Goal: Task Accomplishment & Management: Complete application form

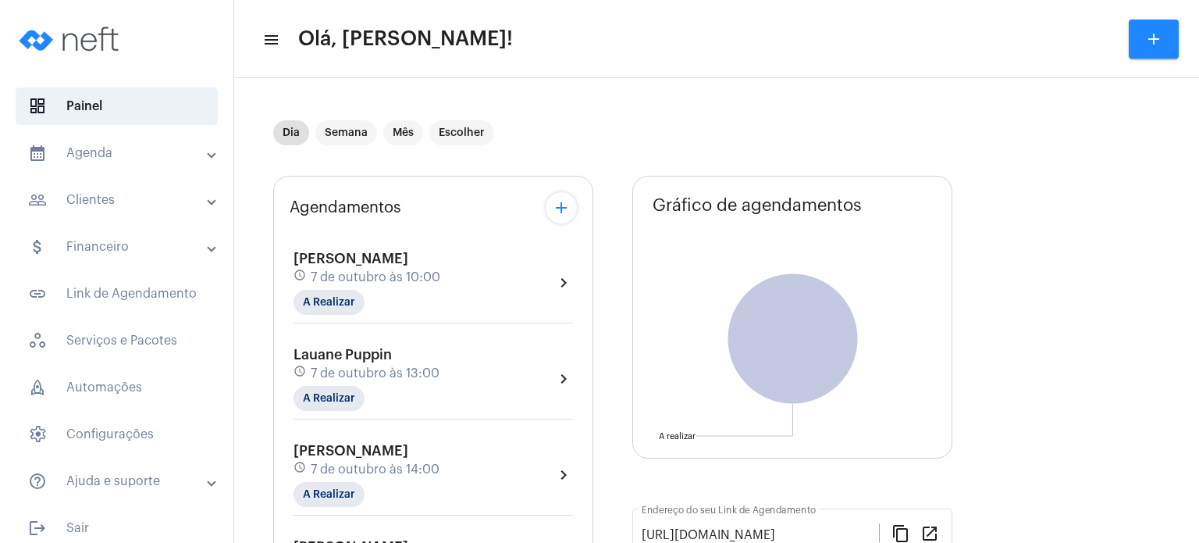
drag, startPoint x: 289, startPoint y: 248, endPoint x: 461, endPoint y: 255, distance: 172.7
click at [461, 255] on div "[PERSON_NAME] schedule [DATE] 10:00 A Realizar chevron_right" at bounding box center [433, 287] width 287 height 80
copy span "[PERSON_NAME]"
click at [348, 299] on mat-chip "A Realizar" at bounding box center [329, 302] width 71 height 25
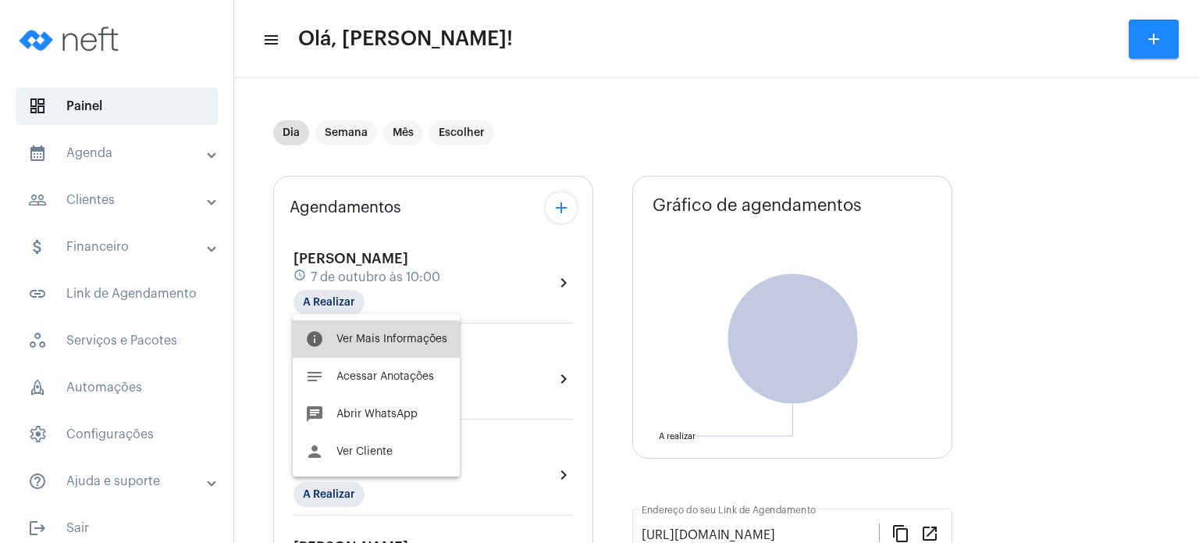
click at [348, 342] on span "Ver Mais Informações" at bounding box center [391, 338] width 111 height 11
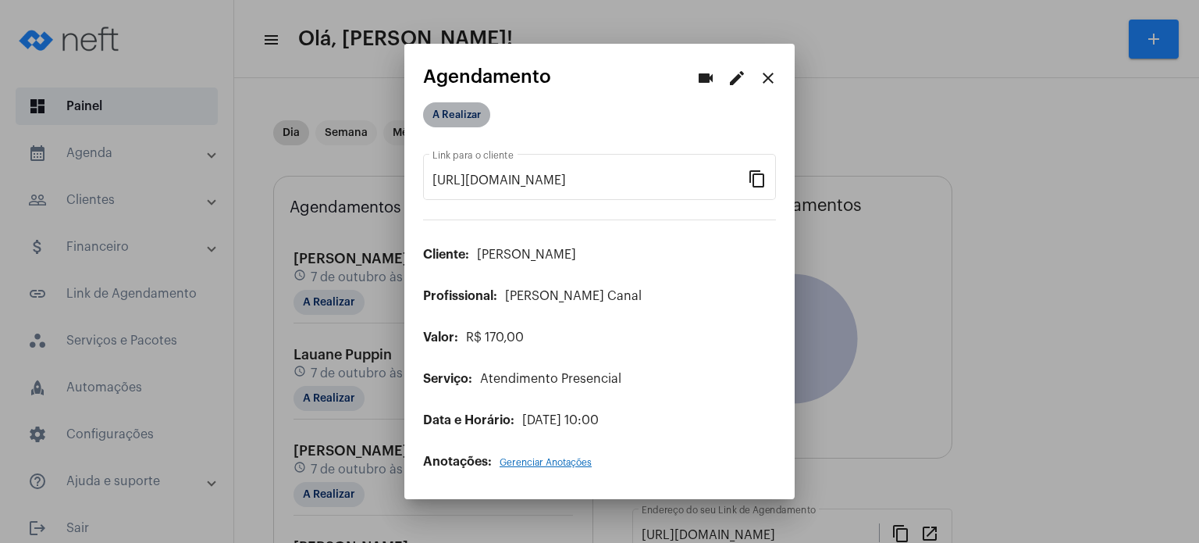
click at [466, 112] on mat-chip "A Realizar" at bounding box center [456, 114] width 67 height 25
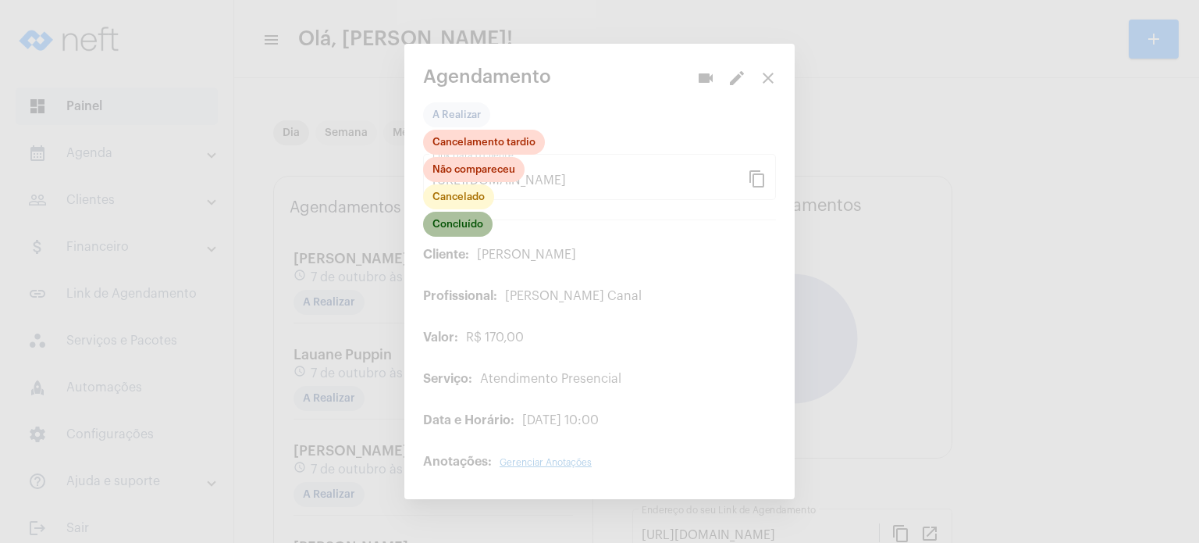
click at [454, 226] on mat-chip "Concluído" at bounding box center [457, 224] width 69 height 25
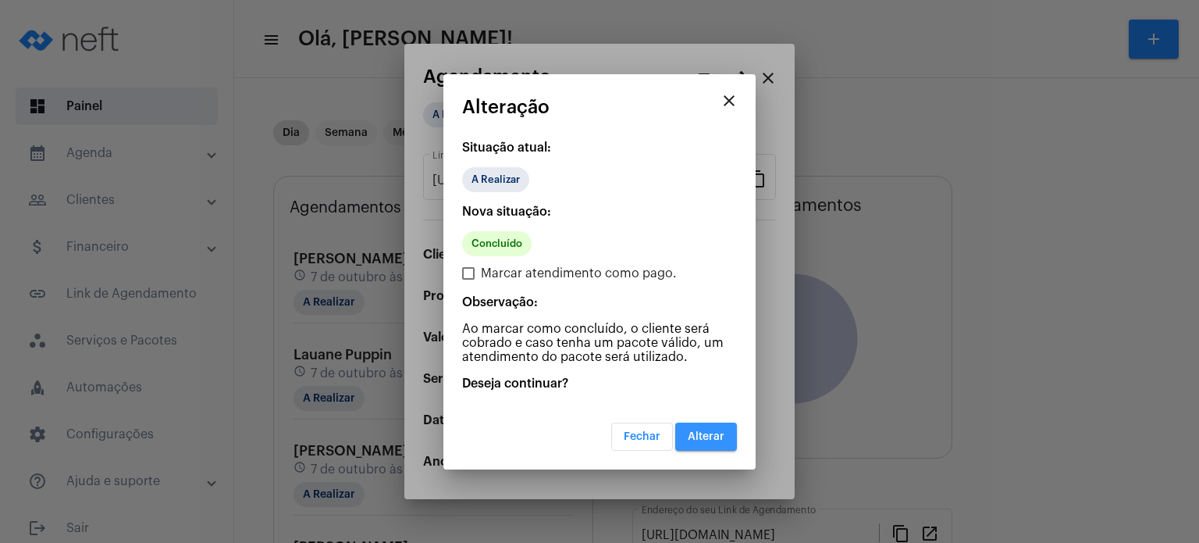
click at [707, 433] on span "Alterar" at bounding box center [706, 436] width 37 height 11
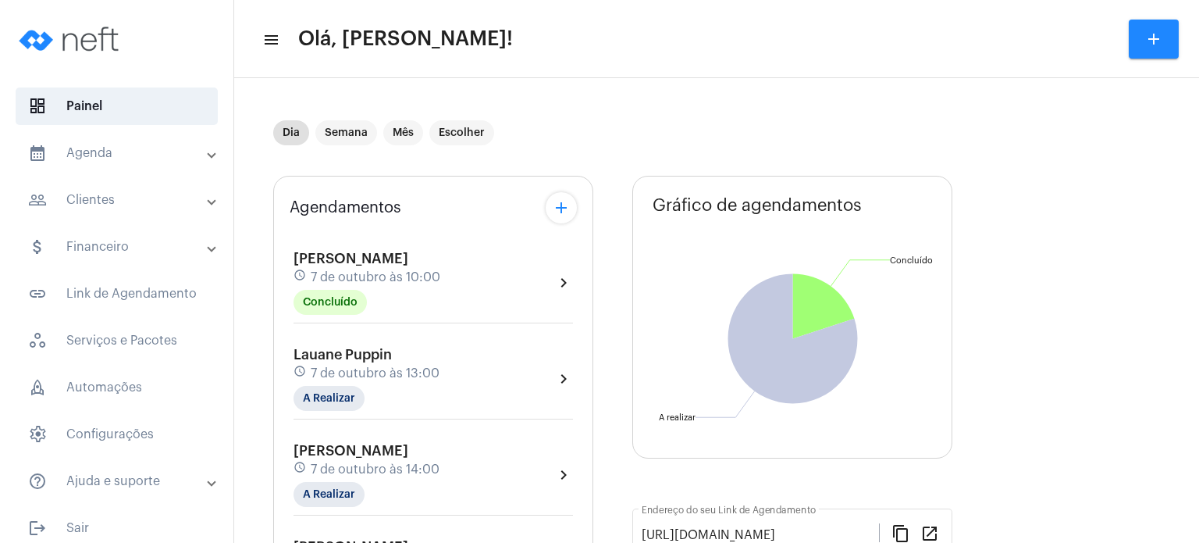
click at [403, 261] on span "[PERSON_NAME]" at bounding box center [351, 258] width 115 height 14
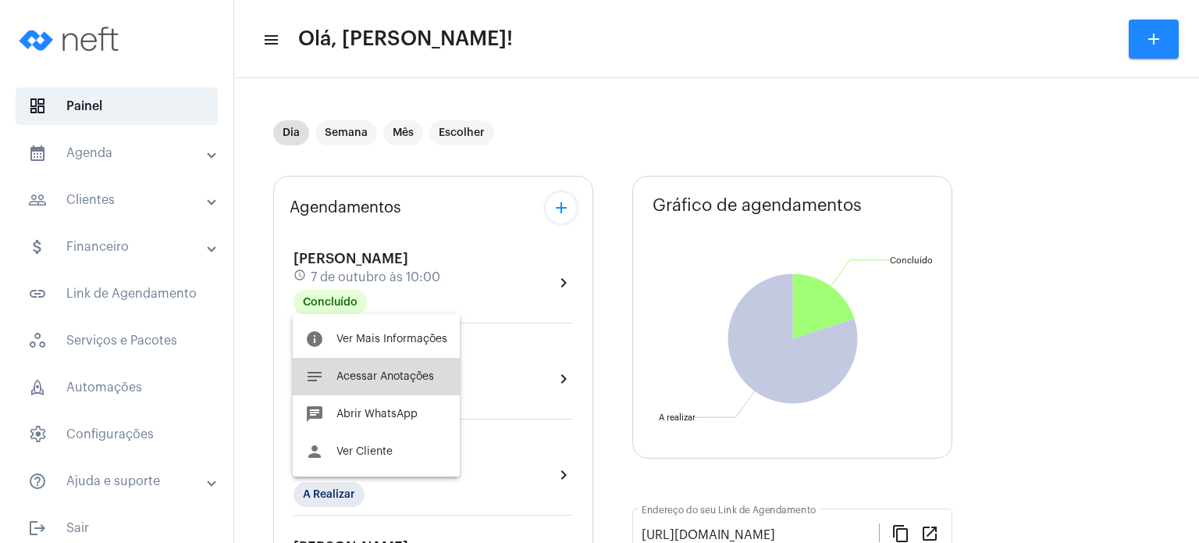
click at [343, 369] on button "notes Acessar Anotações" at bounding box center [376, 376] width 167 height 37
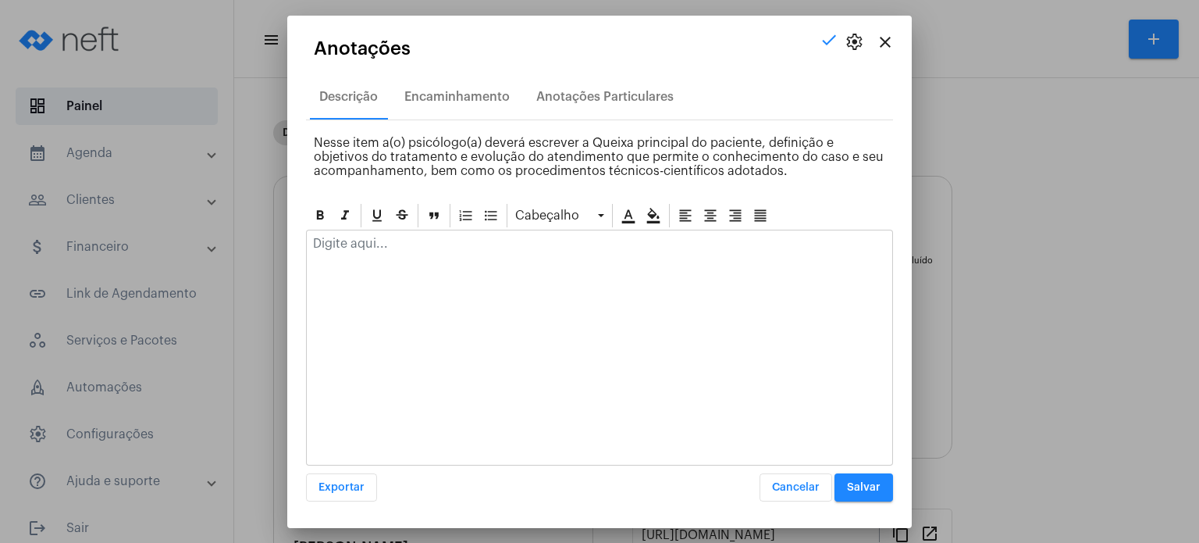
click at [399, 258] on div at bounding box center [600, 247] width 586 height 34
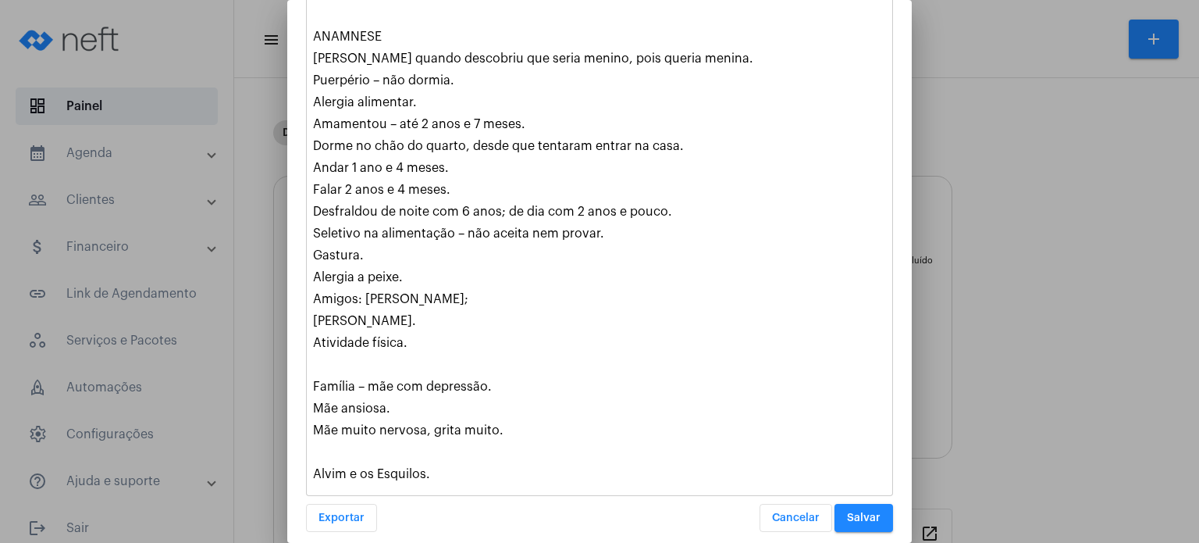
scroll to position [643, 0]
click at [848, 511] on span "Salvar" at bounding box center [864, 516] width 34 height 11
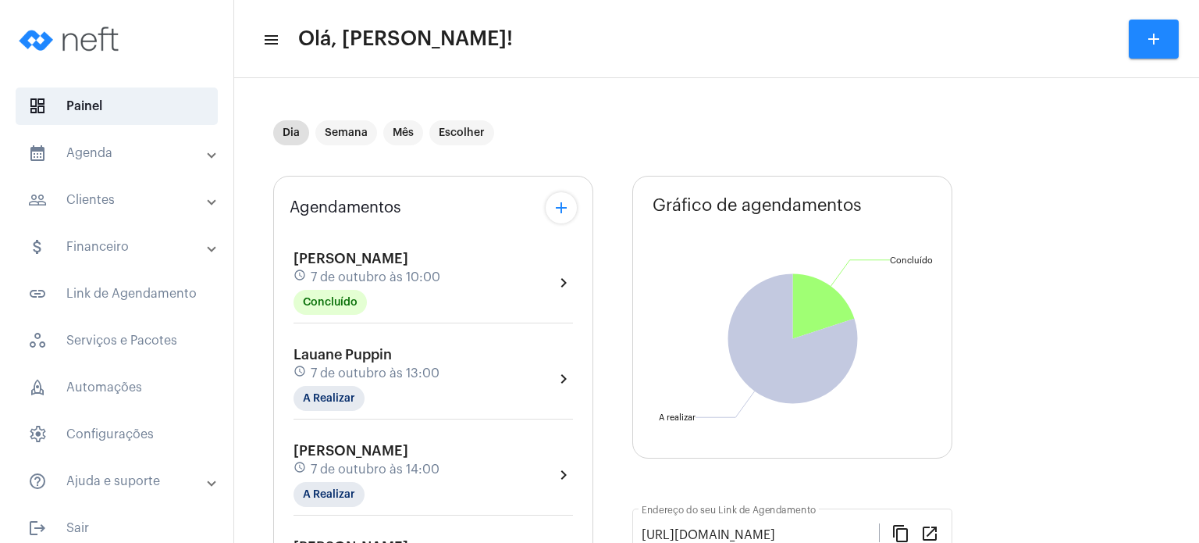
click at [104, 164] on mat-expansion-panel-header "calendar_month_outlined Agenda" at bounding box center [121, 152] width 224 height 37
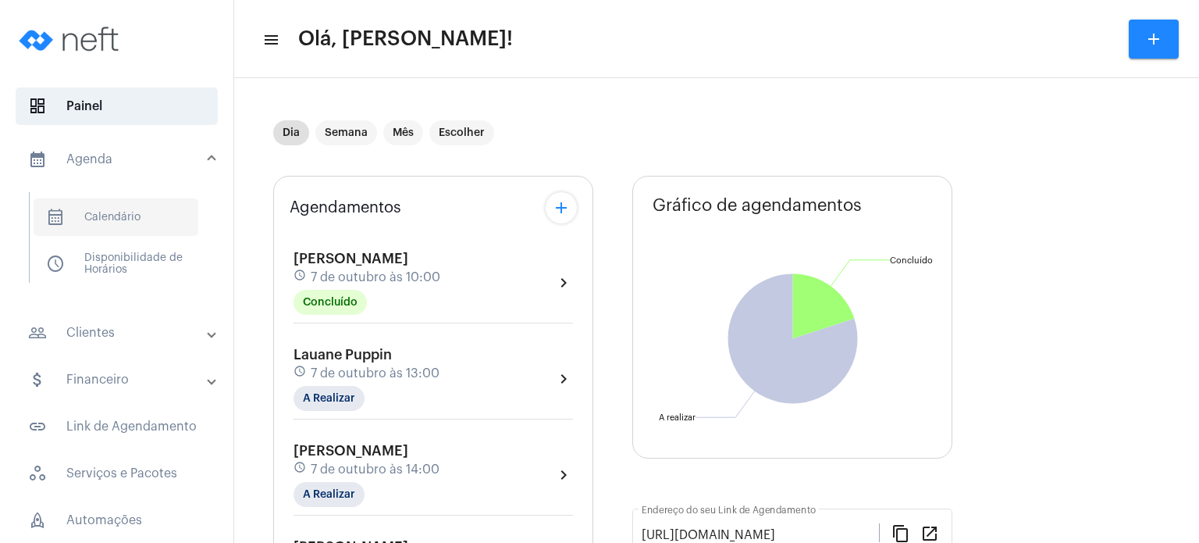
click at [106, 210] on span "calendar_month_outlined Calendário" at bounding box center [116, 216] width 165 height 37
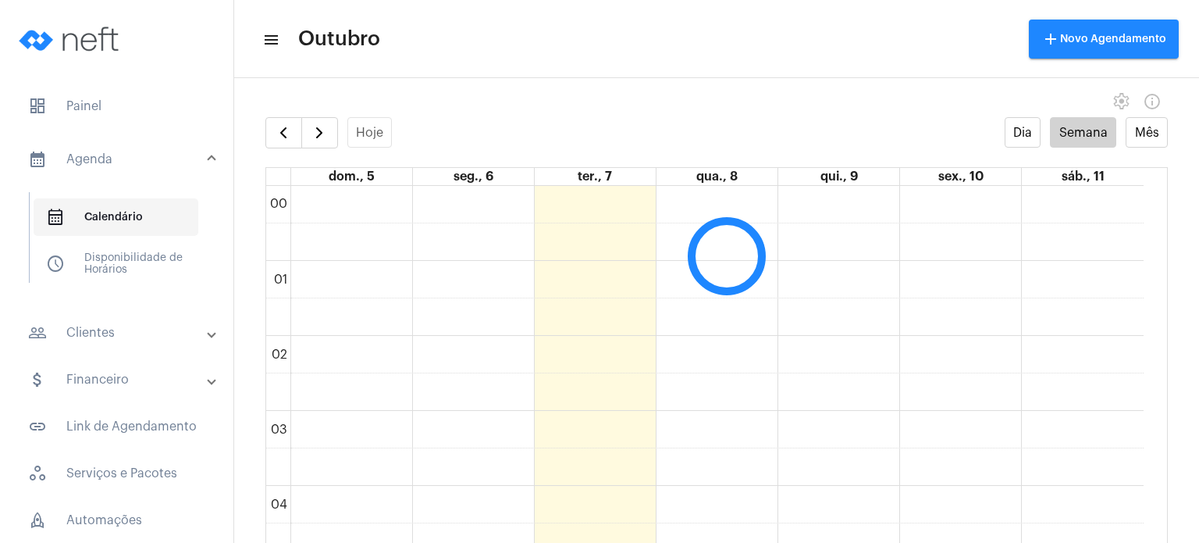
scroll to position [450, 0]
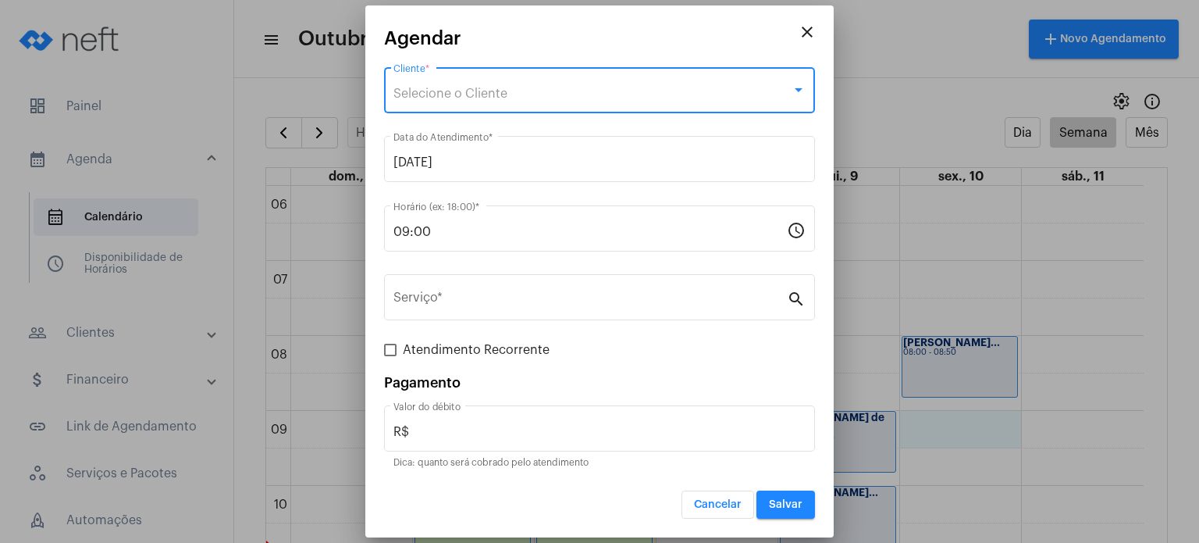
click at [664, 87] on div "Selecione o Cliente" at bounding box center [592, 94] width 398 height 14
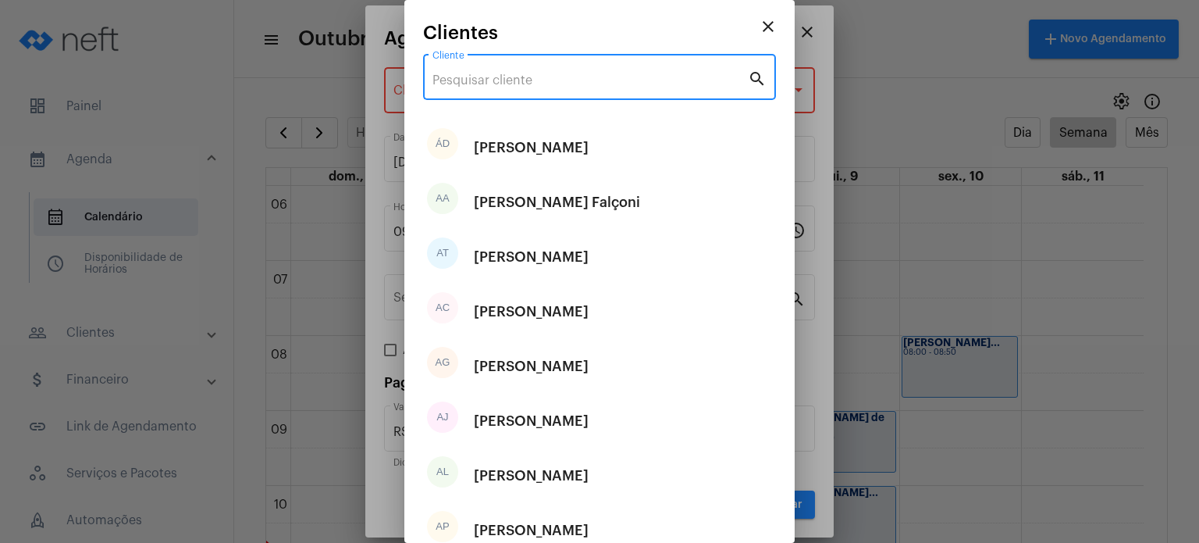
click at [664, 87] on input "Cliente" at bounding box center [590, 80] width 315 height 14
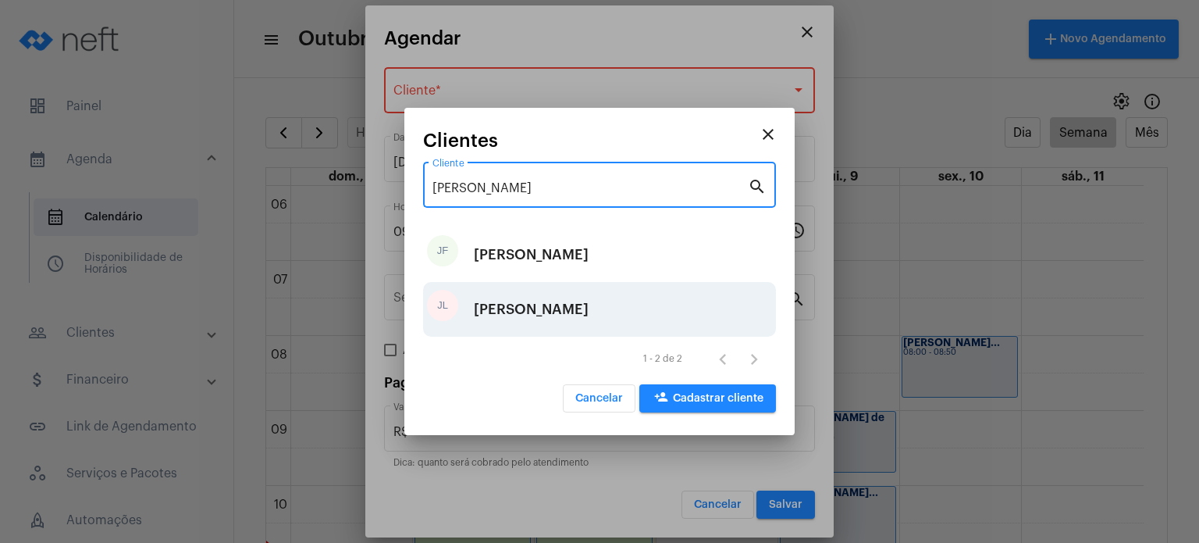
type input "[PERSON_NAME]"
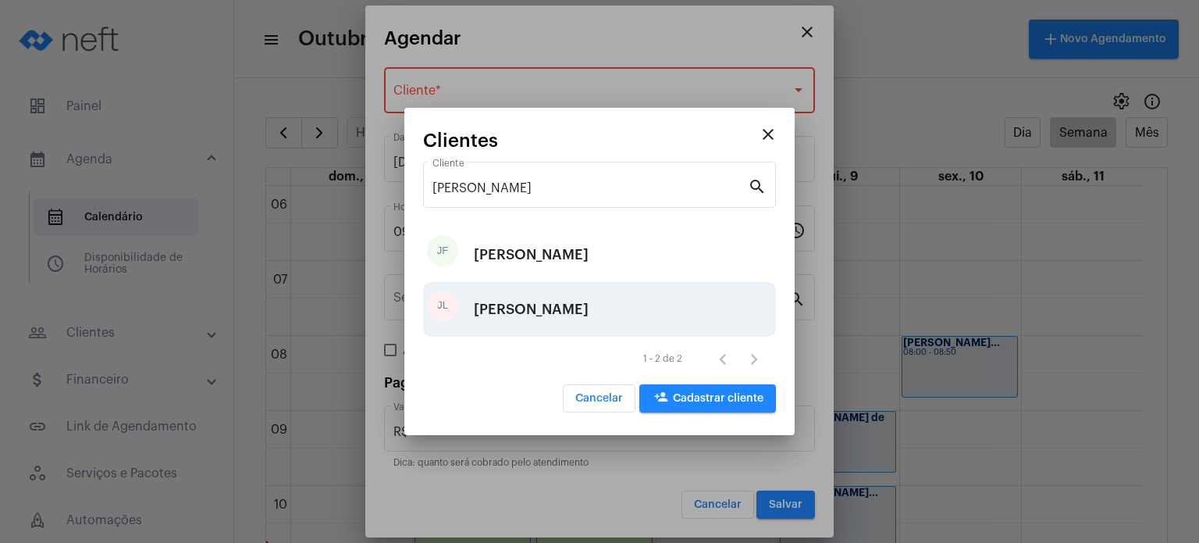
click at [551, 295] on div "[PERSON_NAME]" at bounding box center [531, 309] width 115 height 47
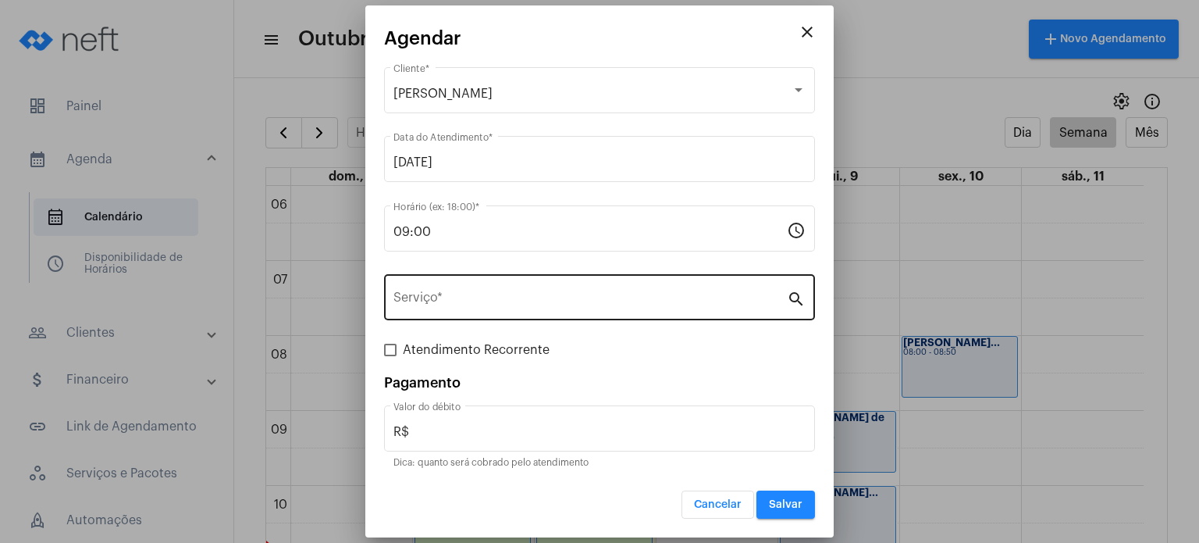
click at [542, 309] on div "Serviço *" at bounding box center [589, 295] width 393 height 49
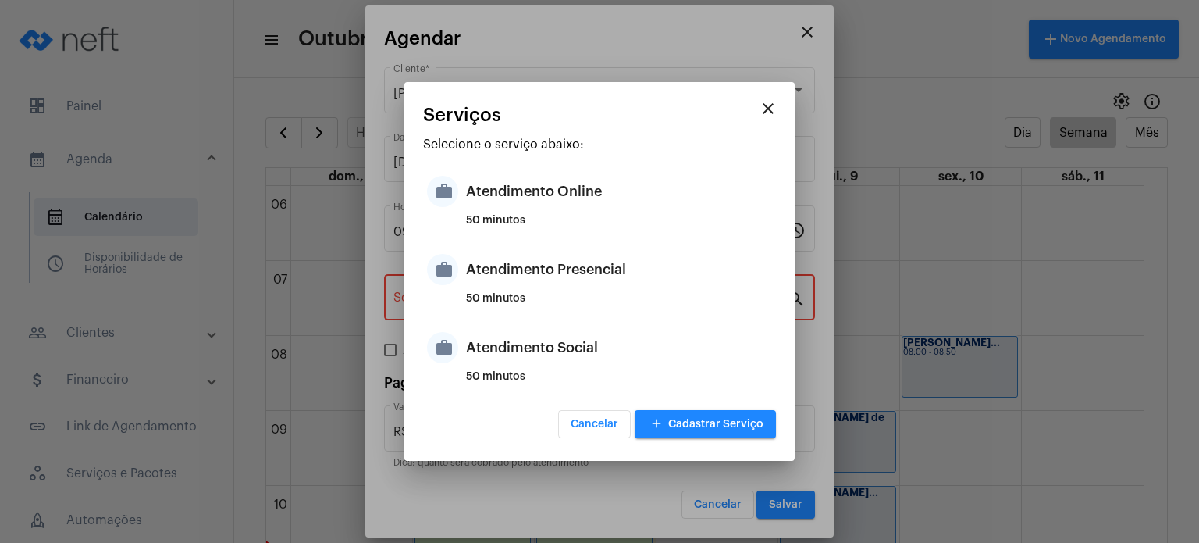
click at [542, 309] on div "50 minutos" at bounding box center [619, 304] width 306 height 23
type input "Atendimento Presencial"
type input "R$ 170"
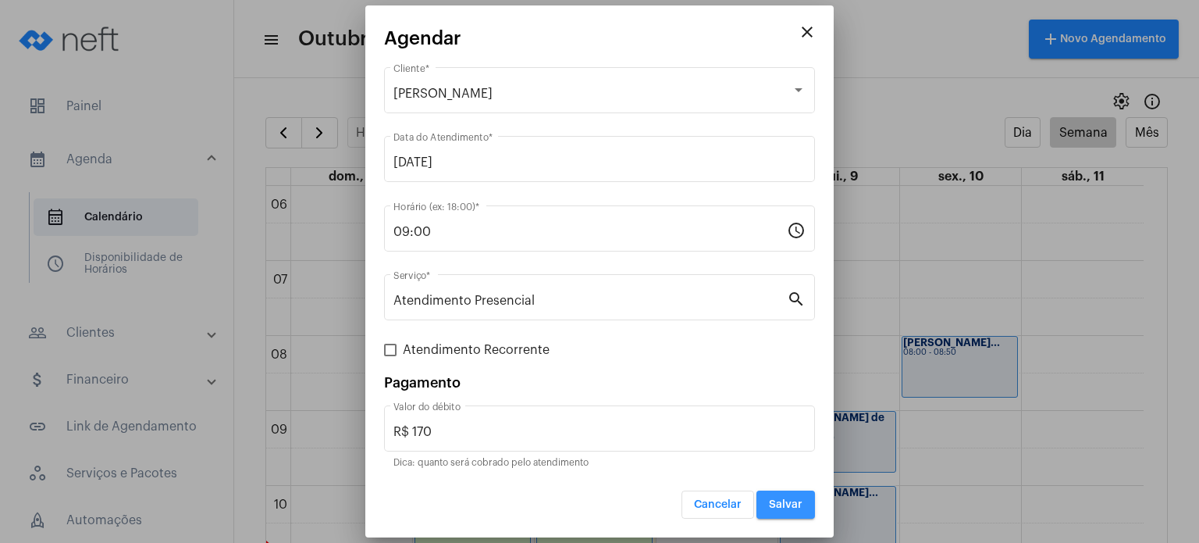
click at [792, 504] on span "Salvar" at bounding box center [786, 504] width 34 height 11
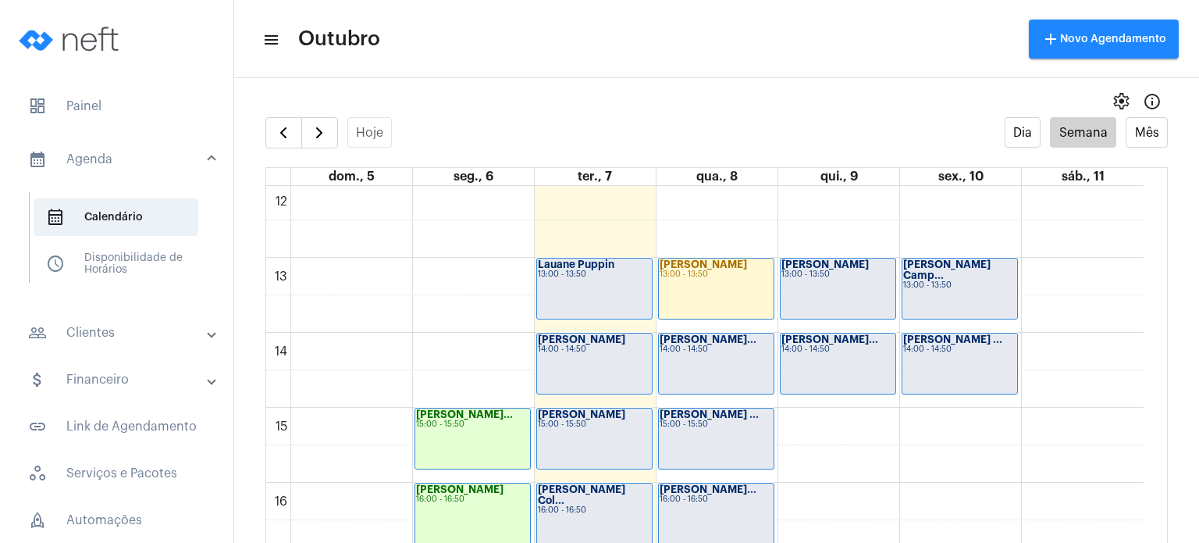
scroll to position [906, 0]
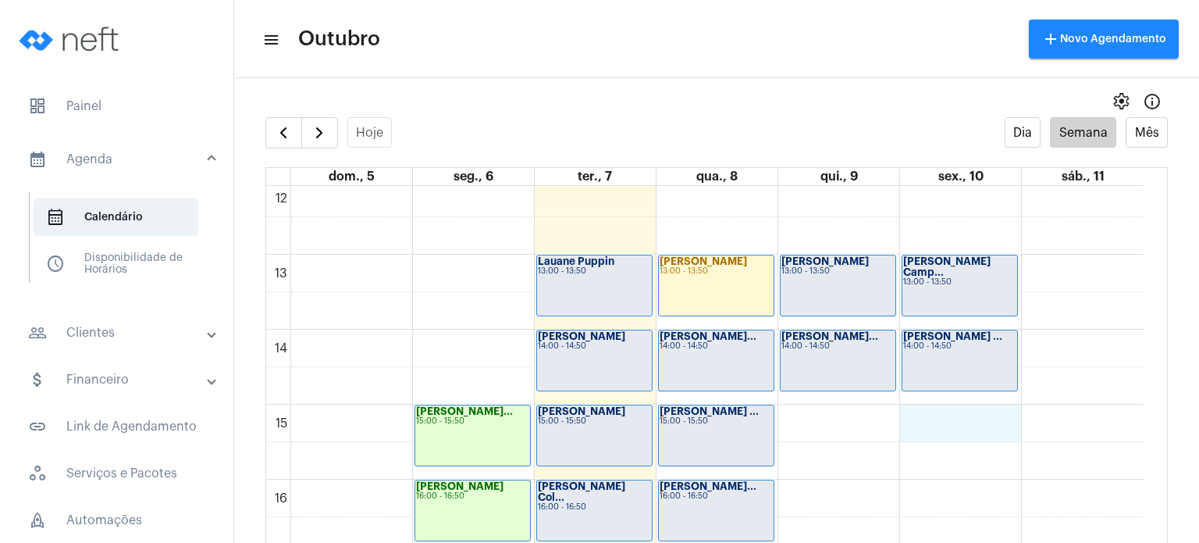
click at [1002, 420] on div "00 01 02 03 04 05 06 07 08 09 10 11 12 13 14 15 16 17 18 19 20 21 22 23 [PERSON…" at bounding box center [705, 179] width 878 height 1799
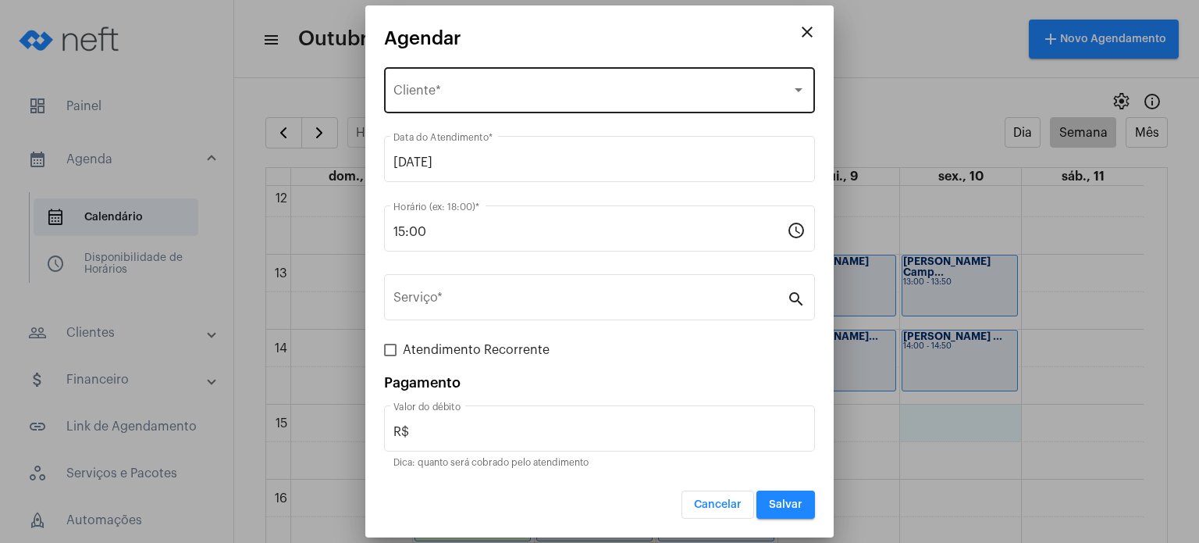
click at [674, 77] on div "Selecione o Cliente Cliente *" at bounding box center [599, 88] width 412 height 49
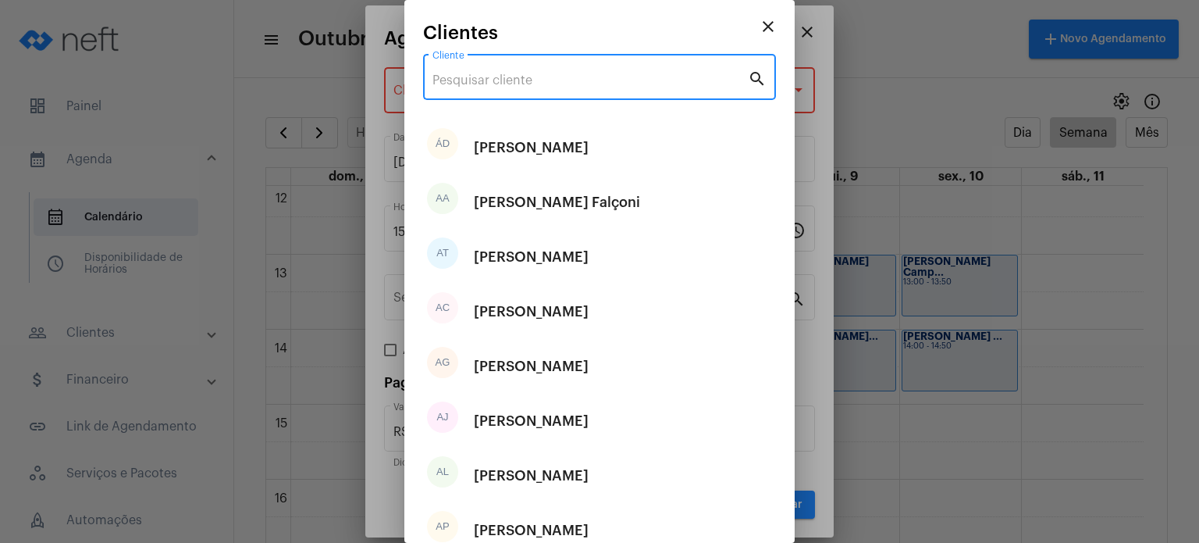
click at [674, 77] on input "Cliente" at bounding box center [590, 80] width 315 height 14
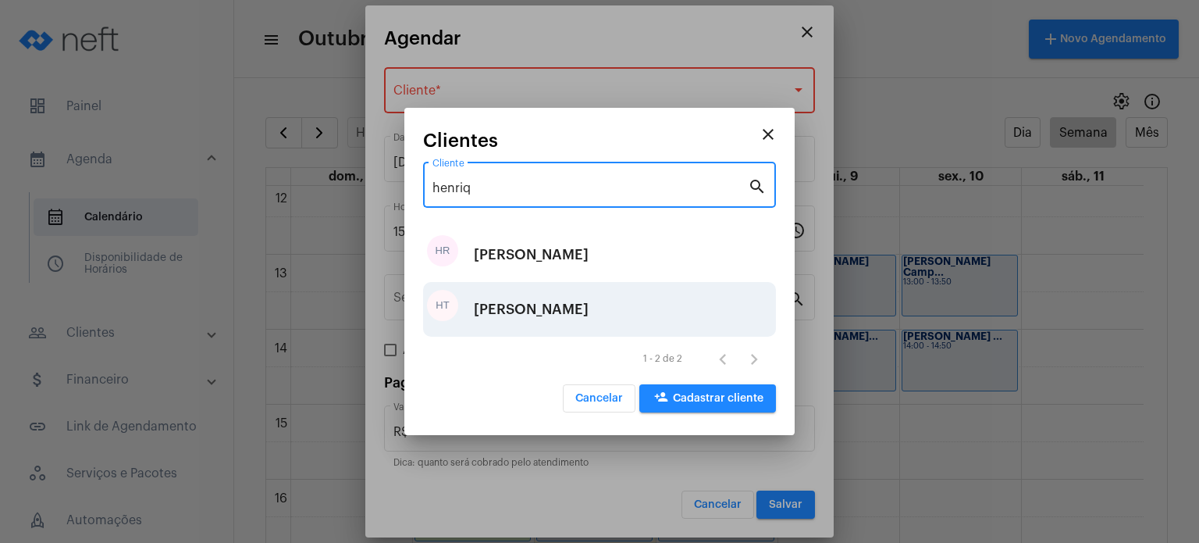
type input "henriq"
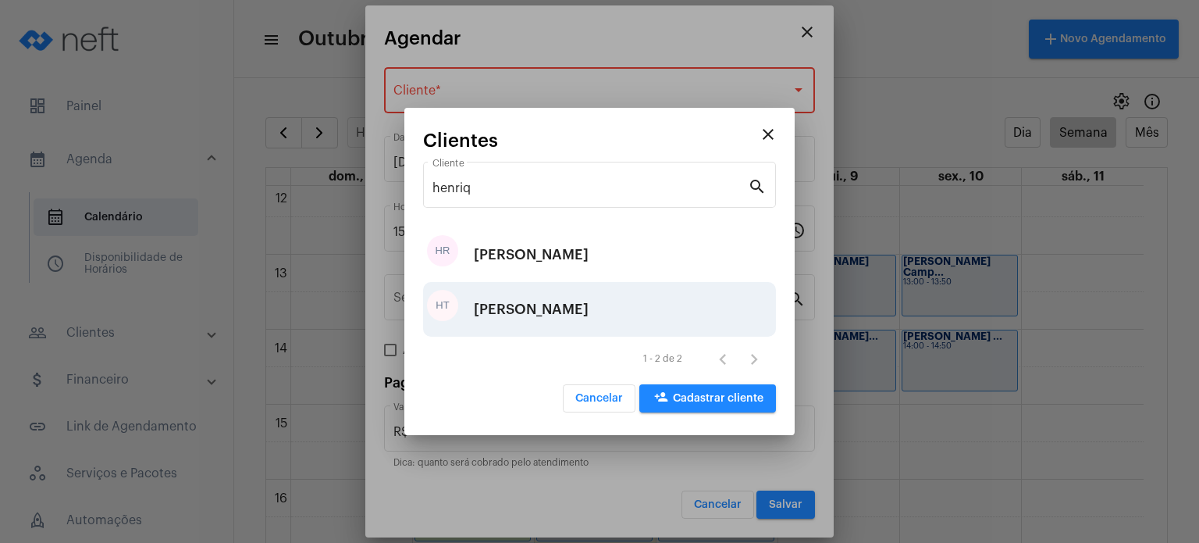
click at [551, 316] on div "[PERSON_NAME]" at bounding box center [531, 309] width 115 height 47
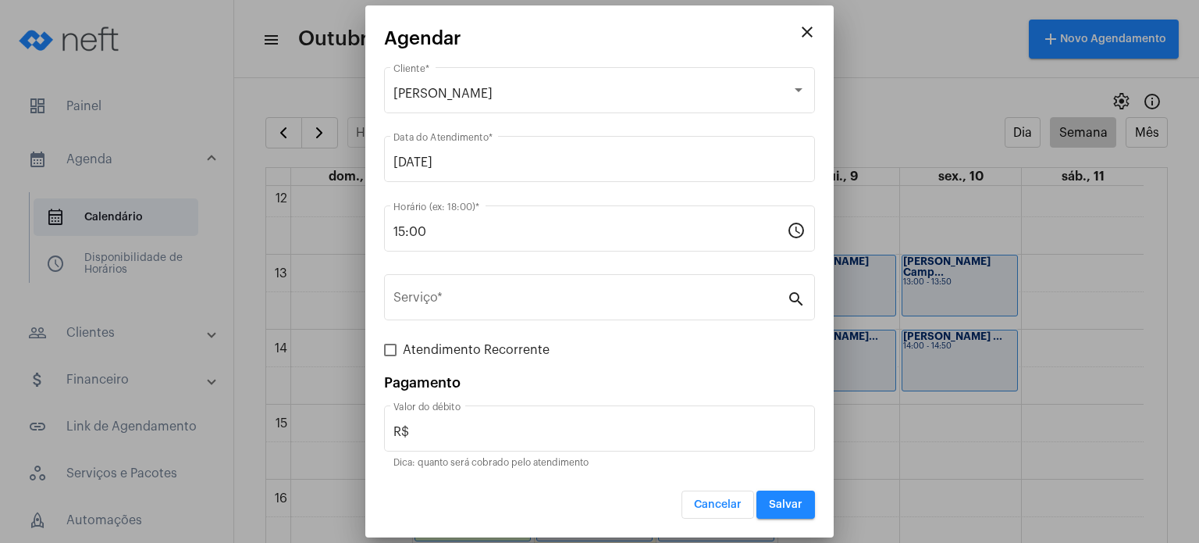
click at [551, 316] on div "Serviço *" at bounding box center [589, 295] width 393 height 49
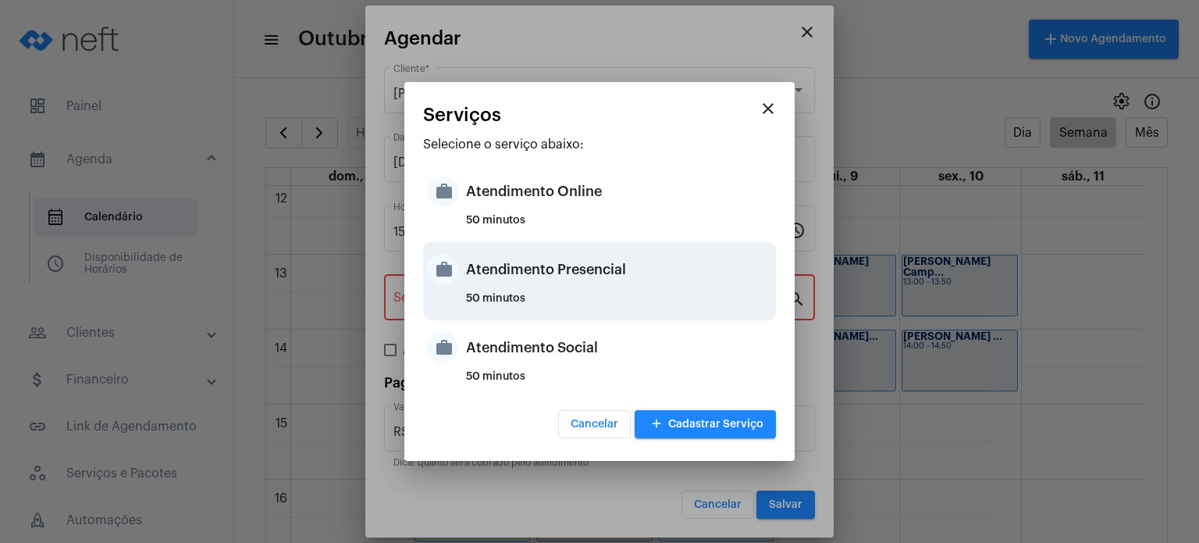
click at [574, 294] on div "50 minutos" at bounding box center [619, 304] width 306 height 23
type input "Atendimento Presencial"
type input "R$ 170"
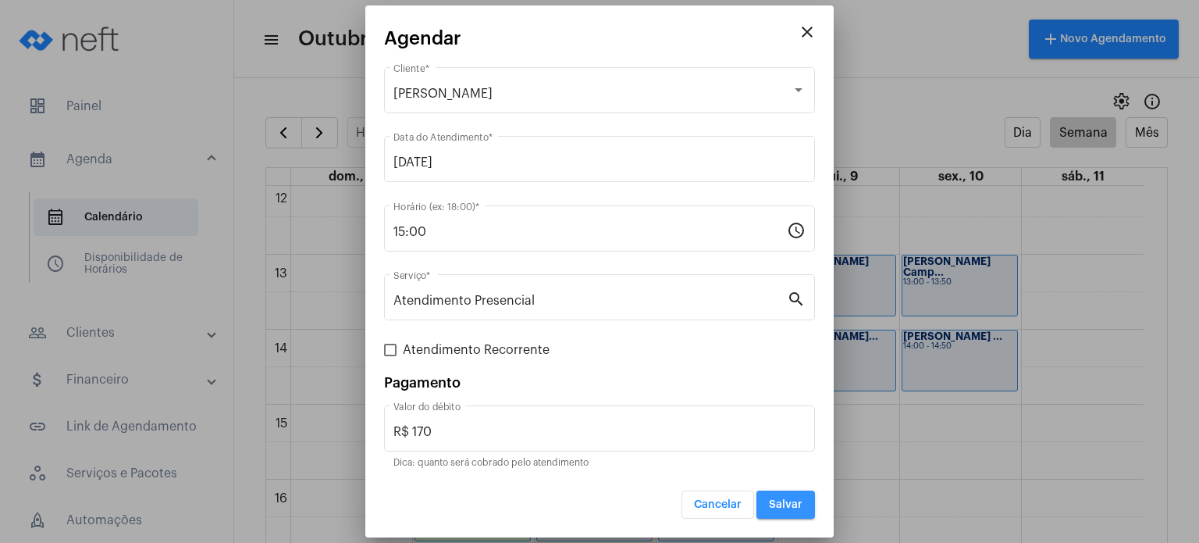
click at [792, 510] on button "Salvar" at bounding box center [786, 504] width 59 height 28
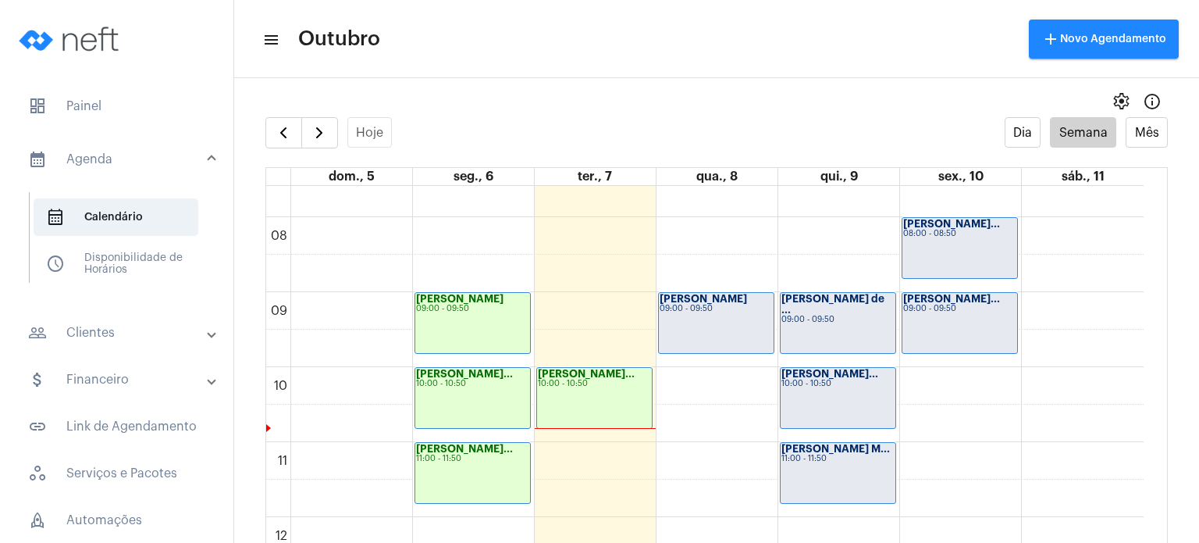
scroll to position [565, 0]
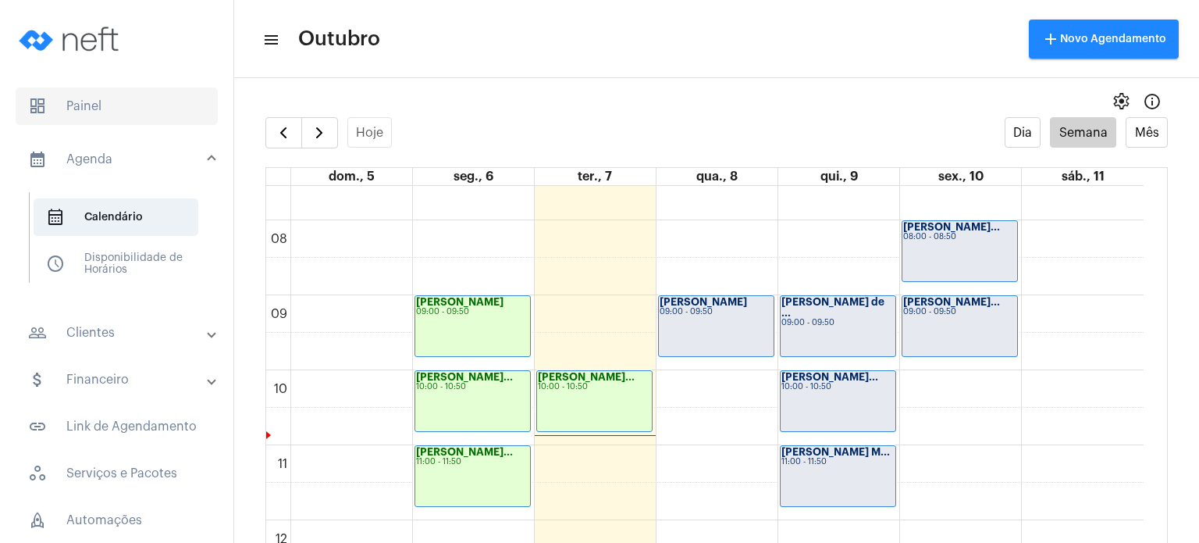
click at [149, 101] on span "dashboard Painel" at bounding box center [117, 105] width 202 height 37
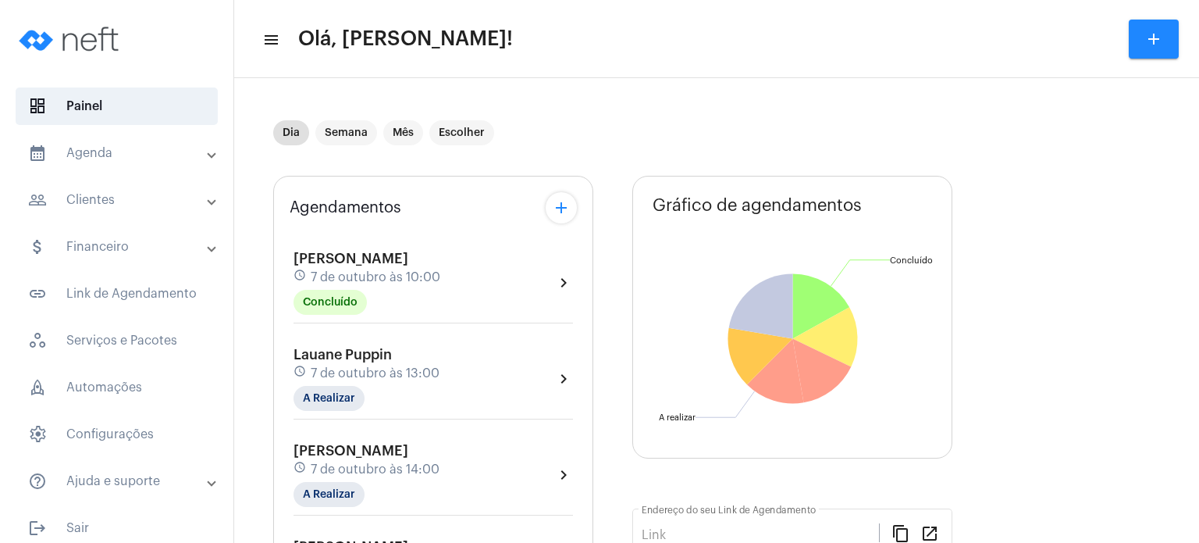
type input "[URL][DOMAIN_NAME]"
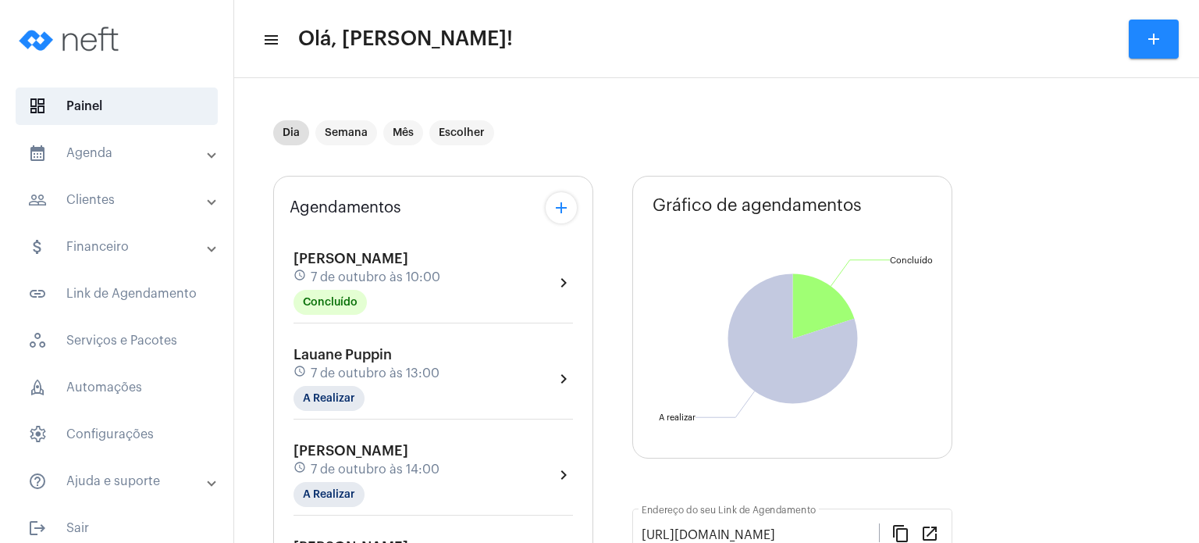
click at [341, 258] on span "[PERSON_NAME]" at bounding box center [351, 258] width 115 height 14
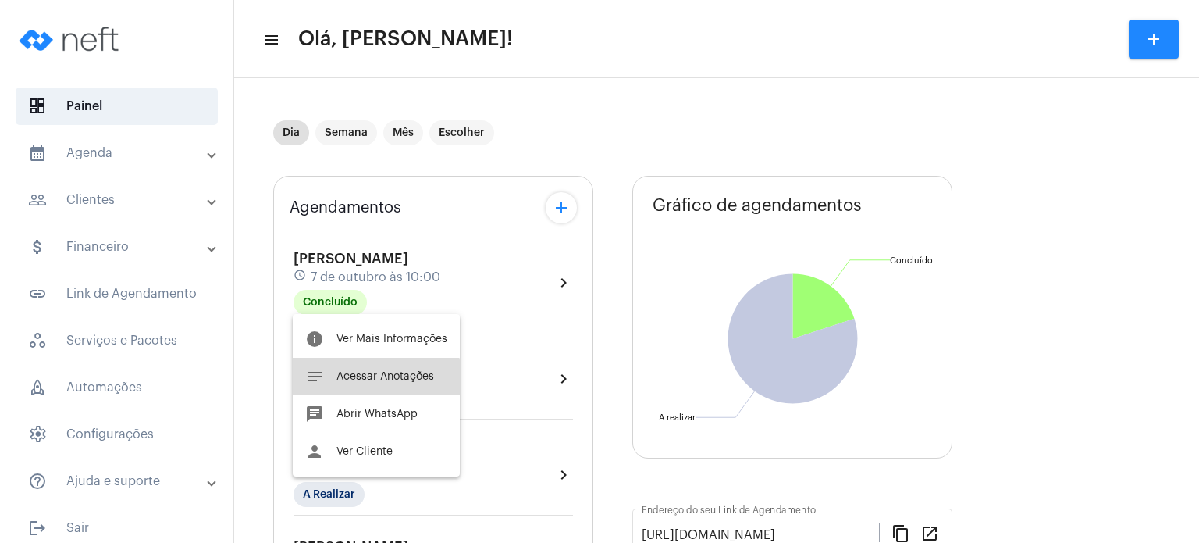
click at [357, 385] on button "notes Acessar Anotações" at bounding box center [376, 376] width 167 height 37
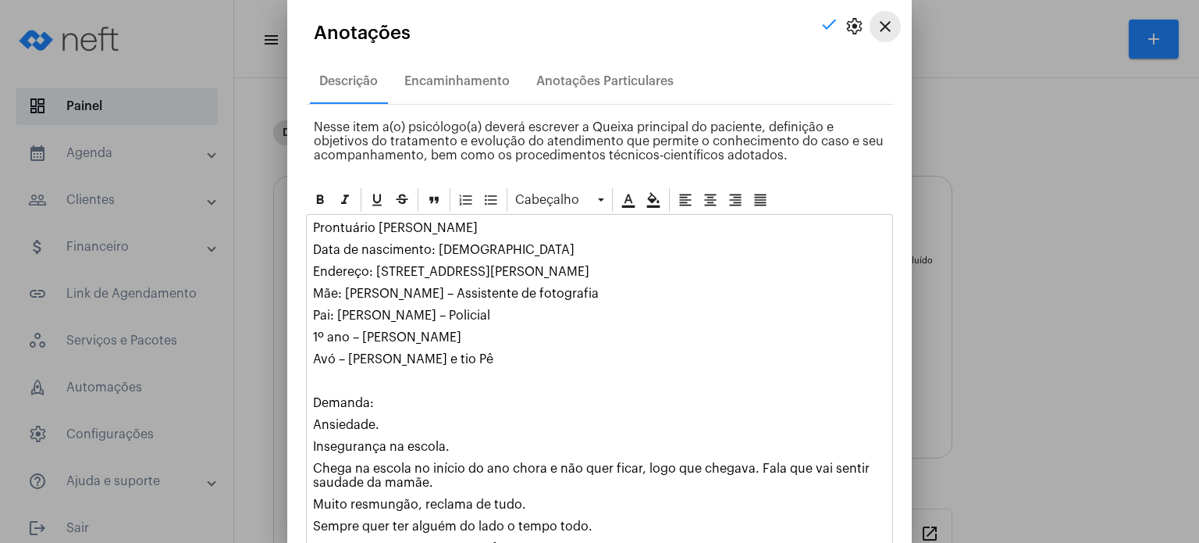
click at [876, 23] on mat-icon "close" at bounding box center [885, 26] width 19 height 19
